Goal: Information Seeking & Learning: Find specific fact

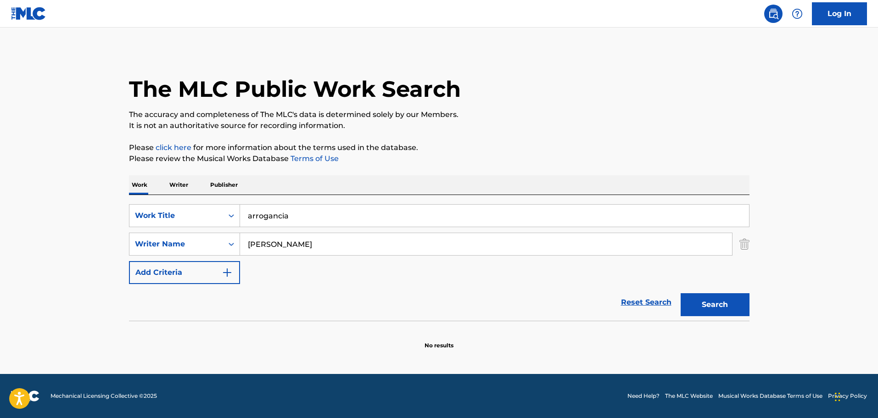
click at [307, 220] on input "arrogancia" at bounding box center [494, 216] width 509 height 22
click at [307, 221] on input "arrogancia" at bounding box center [494, 216] width 509 height 22
type input "mejor o peor"
click at [513, 132] on div "The MLC Public Work Search The accuracy and completeness of The MLC's data is d…" at bounding box center [439, 199] width 642 height 299
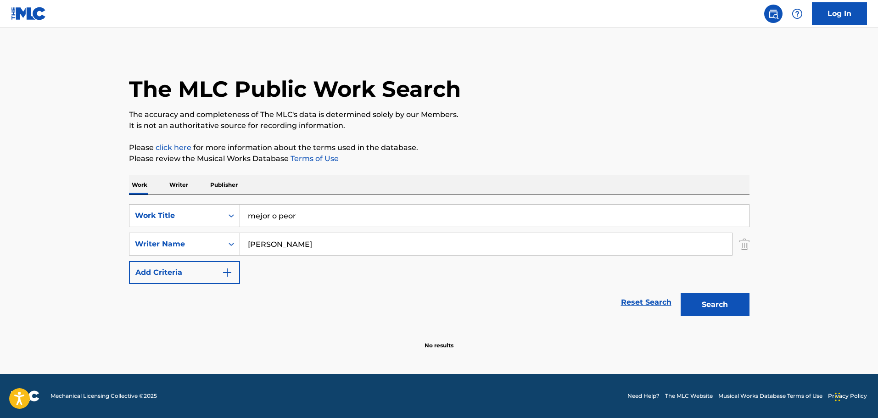
click at [338, 241] on input "[PERSON_NAME]" at bounding box center [486, 244] width 492 height 22
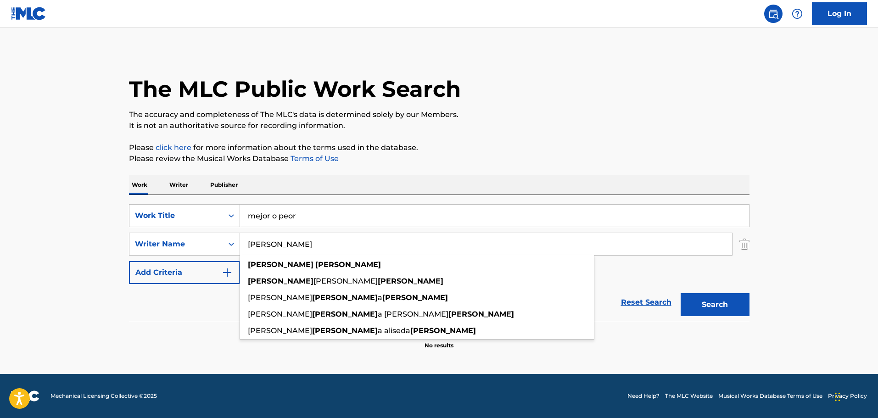
type input "[PERSON_NAME]"
click at [680, 293] on button "Search" at bounding box center [714, 304] width 69 height 23
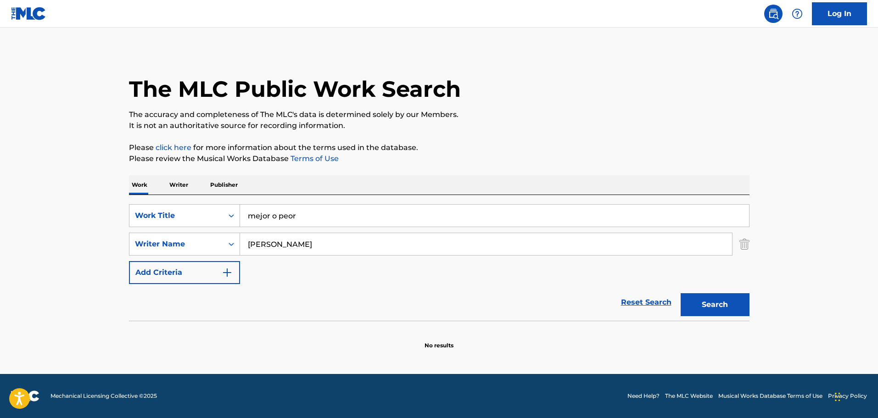
click at [363, 246] on input "[PERSON_NAME]" at bounding box center [486, 244] width 492 height 22
click at [680, 293] on button "Search" at bounding box center [714, 304] width 69 height 23
